Goal: Task Accomplishment & Management: Use online tool/utility

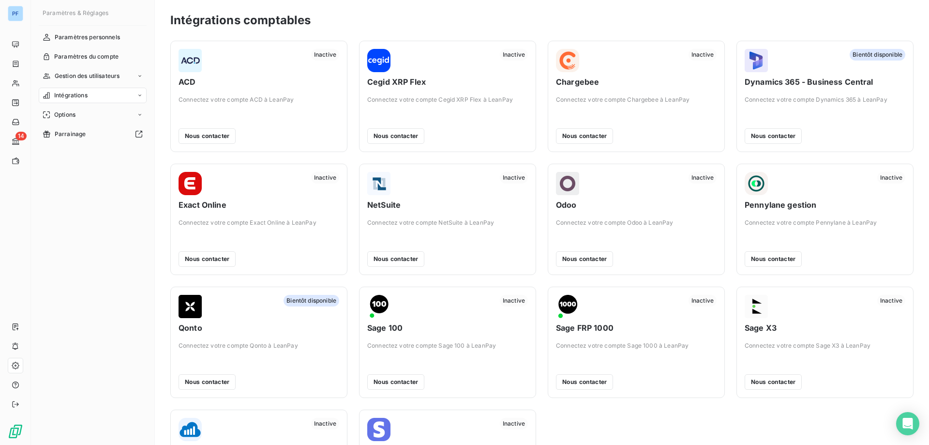
click at [132, 94] on div "Intégrations" at bounding box center [93, 95] width 108 height 15
click at [85, 136] on span "Comptes bancaires" at bounding box center [81, 134] width 55 height 9
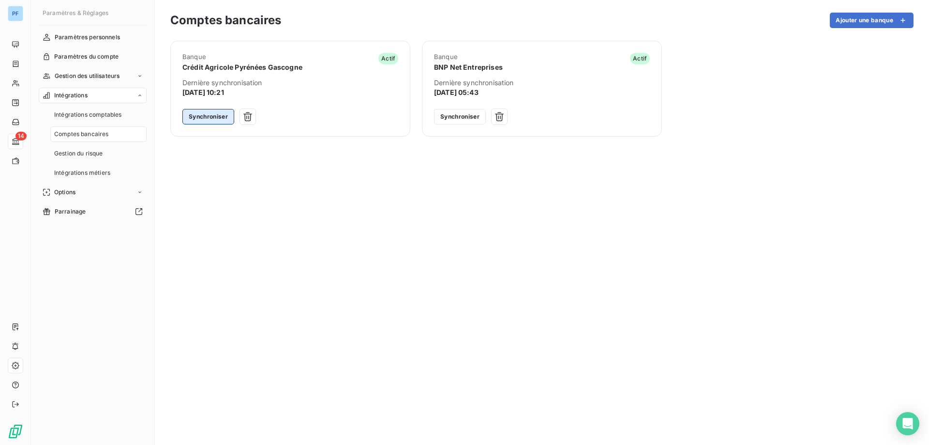
click at [213, 118] on button "Synchroniser" at bounding box center [208, 116] width 52 height 15
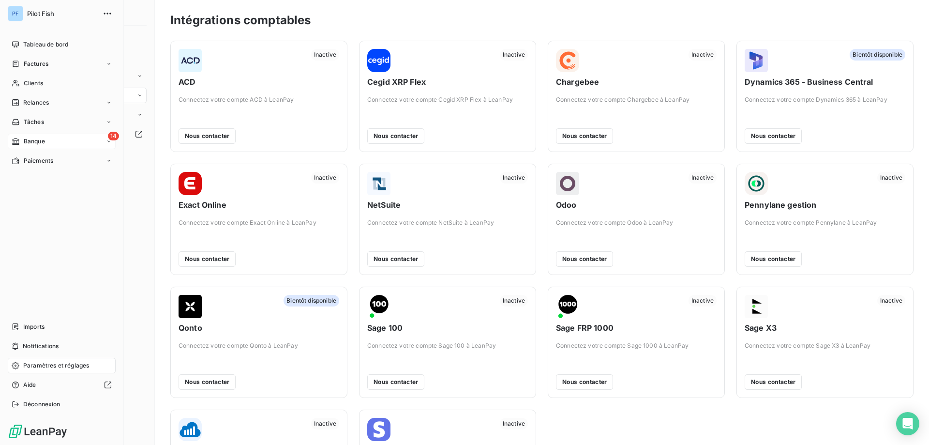
click at [38, 138] on span "Banque" at bounding box center [34, 141] width 21 height 9
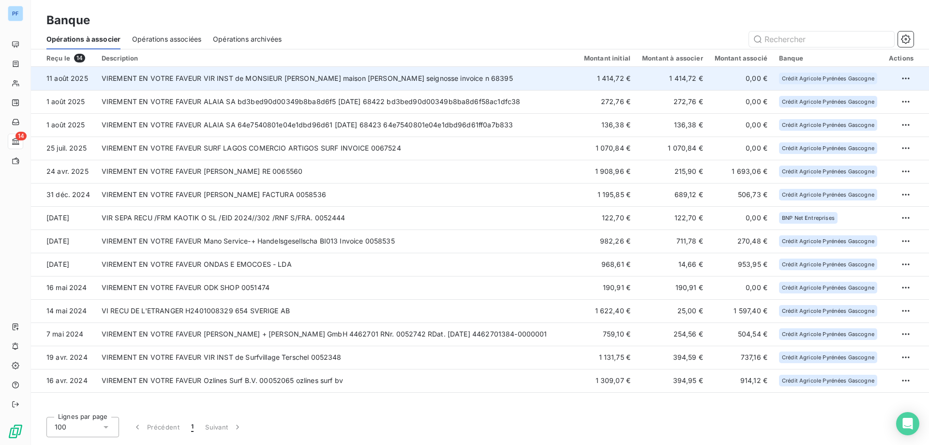
click at [476, 75] on td "VIREMENT EN VOTRE FAVEUR VIR INST de MONSIEUR [PERSON_NAME] maison [PERSON_NAME…" at bounding box center [337, 78] width 482 height 23
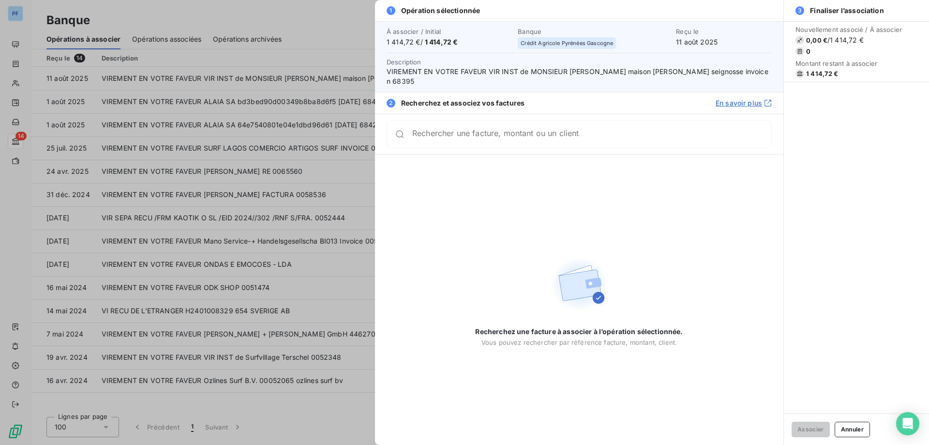
click at [536, 130] on input "Rechercher une facture, montant ou un client" at bounding box center [591, 134] width 359 height 10
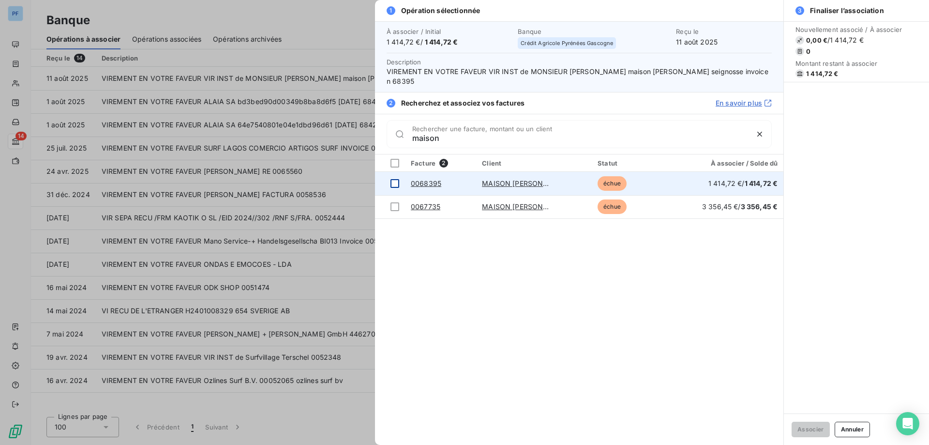
type input "maison"
click at [396, 179] on div at bounding box center [394, 183] width 9 height 9
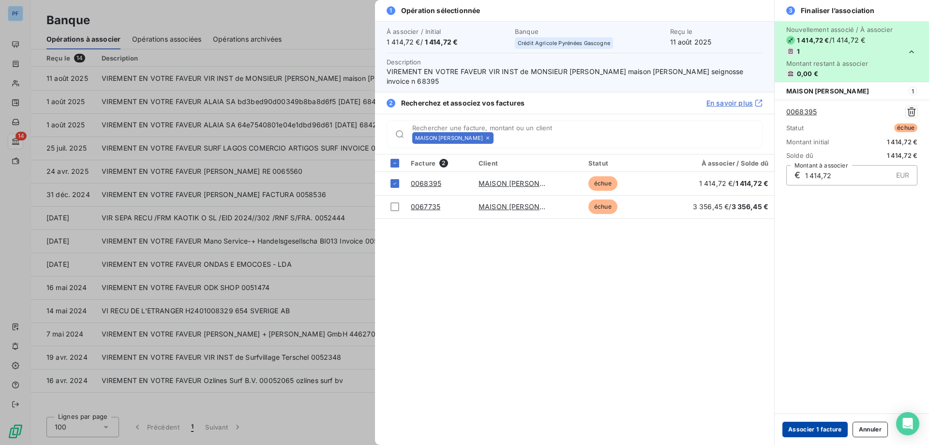
click at [815, 431] on button "Associer 1 facture" at bounding box center [814, 428] width 65 height 15
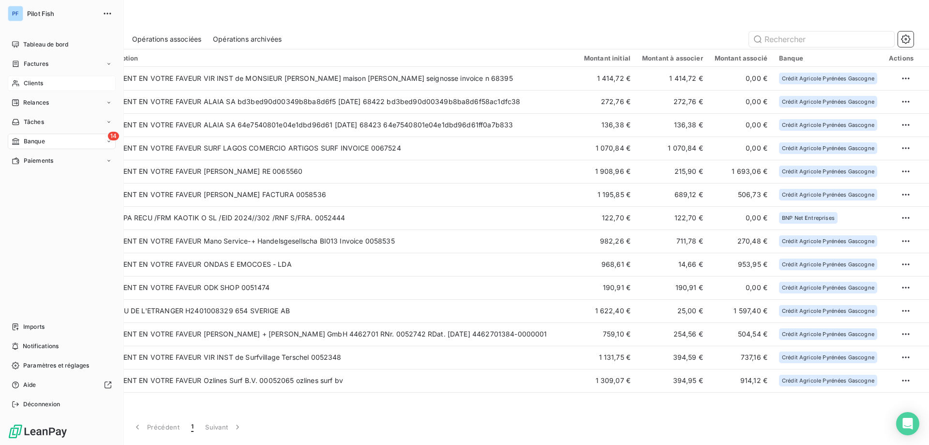
click at [49, 84] on div "Clients" at bounding box center [62, 82] width 108 height 15
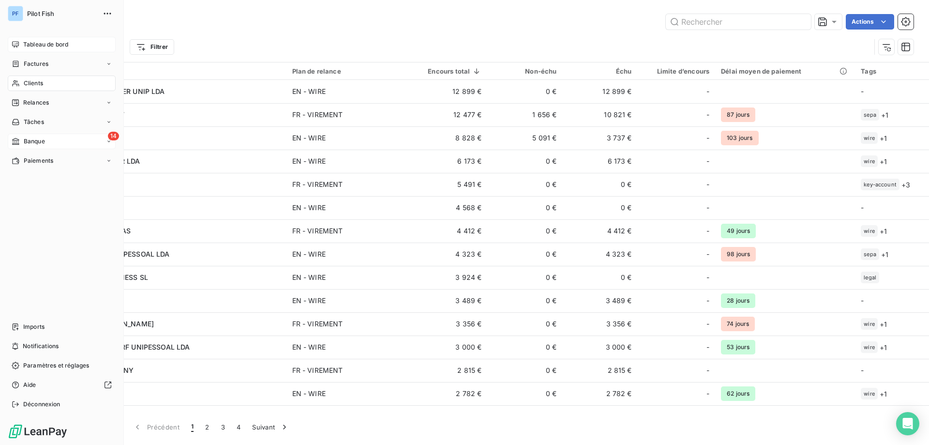
click at [37, 45] on span "Tableau de bord" at bounding box center [45, 44] width 45 height 9
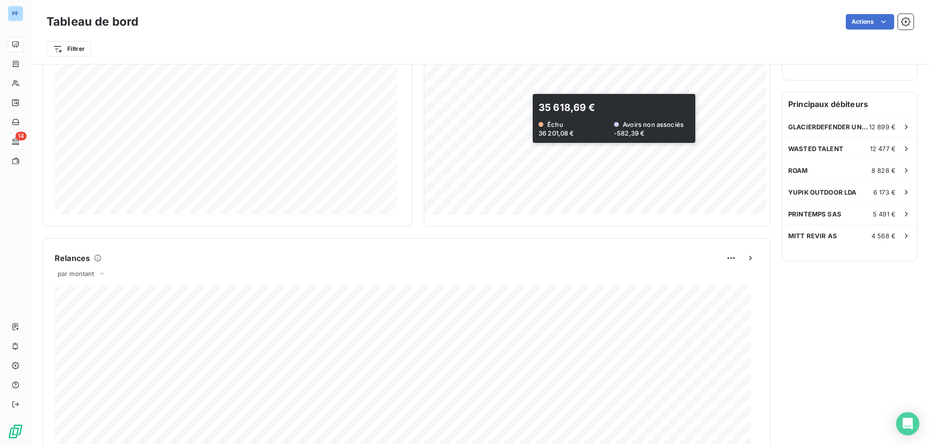
scroll to position [339, 0]
